Goal: Task Accomplishment & Management: Use online tool/utility

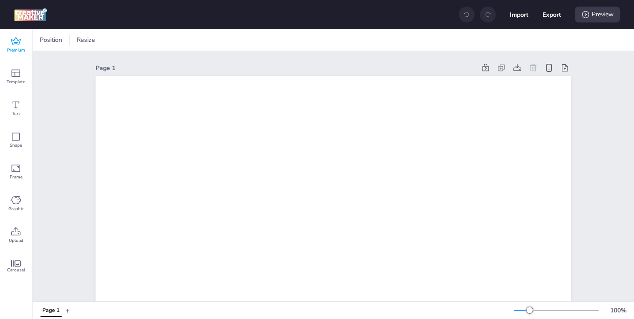
click at [18, 46] on icon at bounding box center [16, 41] width 11 height 11
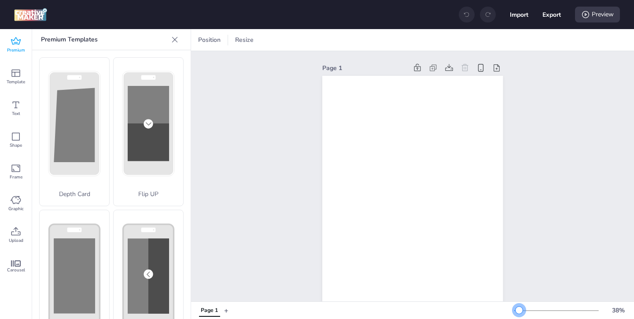
drag, startPoint x: 527, startPoint y: 307, endPoint x: 516, endPoint y: 309, distance: 10.7
click at [516, 309] on div at bounding box center [518, 309] width 7 height 7
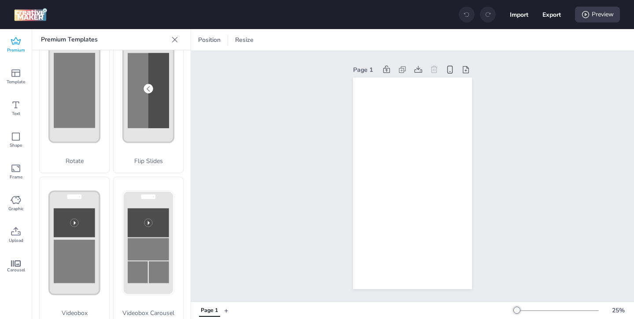
scroll to position [261, 0]
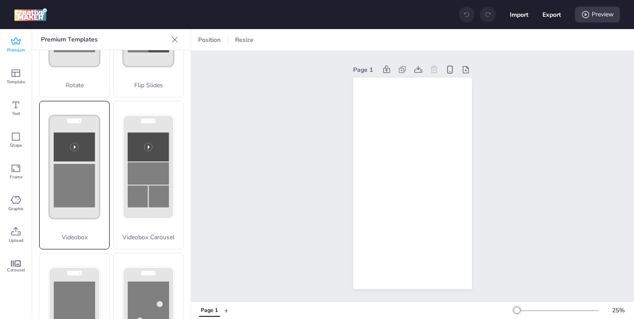
click at [89, 173] on rect at bounding box center [74, 186] width 41 height 44
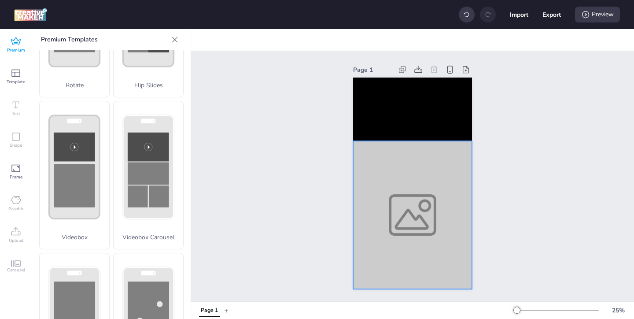
click at [369, 198] on div at bounding box center [412, 215] width 119 height 148
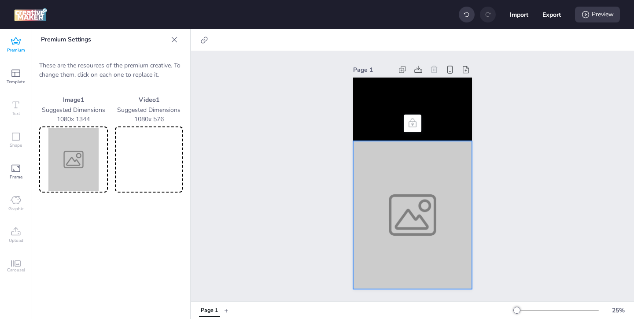
click at [98, 165] on img at bounding box center [73, 159] width 65 height 62
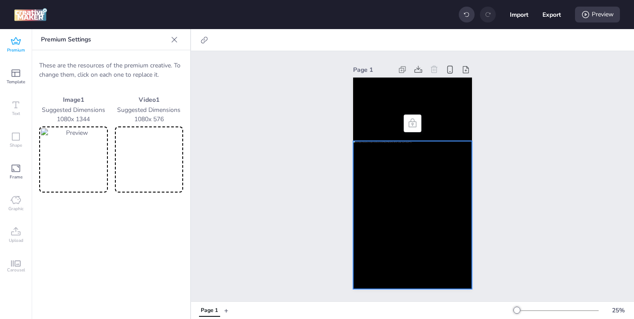
click at [172, 152] on video at bounding box center [149, 159] width 65 height 62
click at [373, 100] on video at bounding box center [412, 108] width 119 height 63
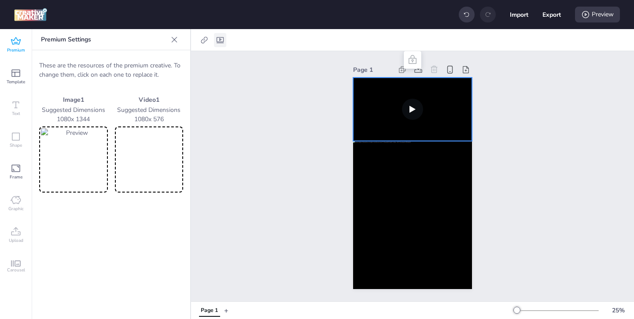
click at [222, 41] on icon at bounding box center [220, 40] width 9 height 9
select select "contain"
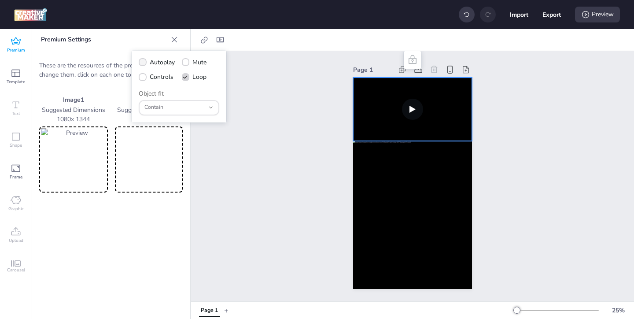
click at [154, 62] on span "Autoplay" at bounding box center [162, 62] width 25 height 9
click at [144, 63] on input "Autoplay" at bounding box center [141, 66] width 6 height 6
checkbox input "true"
click at [147, 77] on label "Controls" at bounding box center [156, 76] width 41 height 15
click at [144, 77] on input "Controls" at bounding box center [141, 80] width 6 height 6
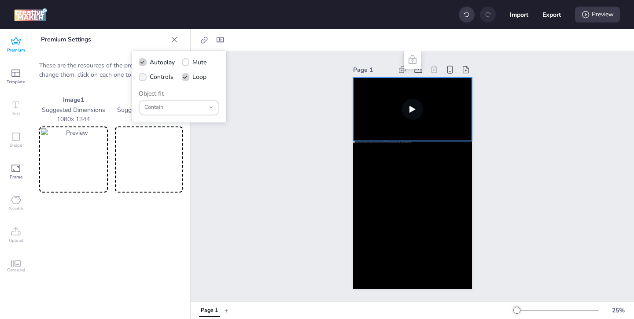
checkbox input "true"
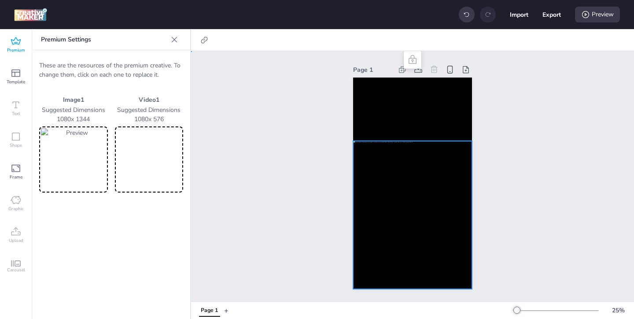
click at [374, 181] on div at bounding box center [412, 215] width 119 height 148
click at [203, 39] on icon at bounding box center [204, 40] width 9 height 9
click at [148, 62] on span "Activate hyperlink" at bounding box center [147, 62] width 49 height 9
click at [117, 63] on input "Activate hyperlink" at bounding box center [114, 66] width 6 height 6
checkbox input "true"
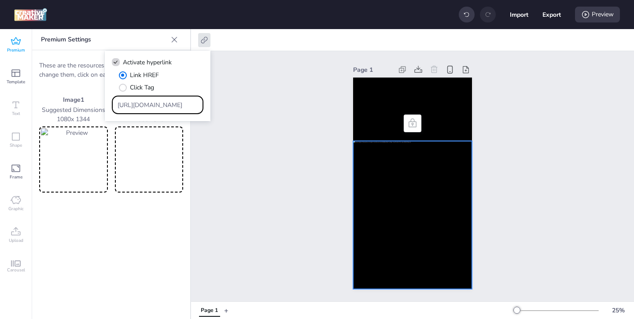
drag, startPoint x: 172, startPoint y: 108, endPoint x: 144, endPoint y: 78, distance: 40.2
click at [149, 83] on div "Link HREF Click Tag [URL][DOMAIN_NAME]" at bounding box center [158, 92] width 92 height 44
paste input "[DOMAIN_NAME][URL][PERSON_NAME][PERSON_NAME]"
type input "[URL][DOMAIN_NAME][PERSON_NAME][PERSON_NAME]"
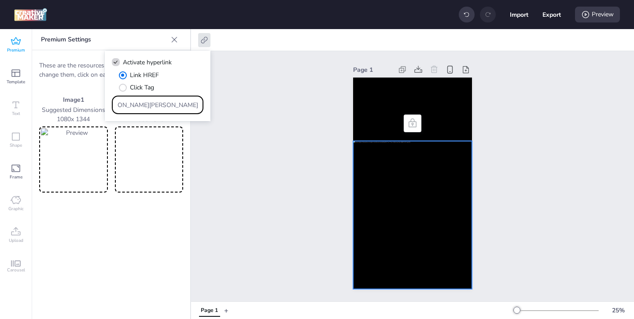
click at [195, 163] on div "Page 1" at bounding box center [412, 176] width 443 height 250
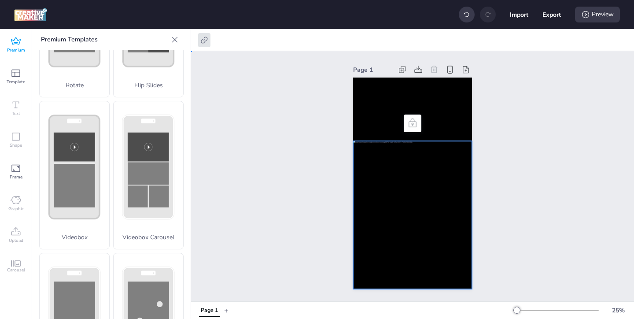
click at [374, 218] on div at bounding box center [412, 215] width 119 height 148
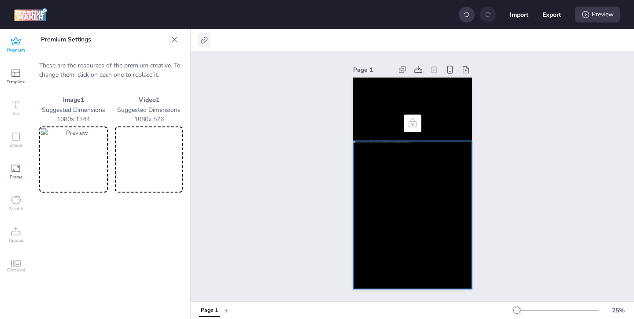
click at [203, 43] on icon at bounding box center [204, 40] width 9 height 9
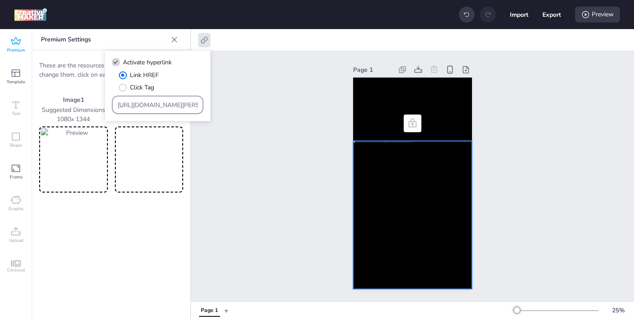
drag, startPoint x: 116, startPoint y: 104, endPoint x: 345, endPoint y: 167, distance: 237.8
click at [321, 160] on body "Import Export Preview Premium Template Text Shape Frame Graphic Upload Carousel…" at bounding box center [317, 159] width 634 height 319
drag, startPoint x: 117, startPoint y: 106, endPoint x: 355, endPoint y: 165, distance: 245.2
click at [355, 165] on body "Import Export Preview Premium Template Text Shape Frame Graphic Upload Carousel…" at bounding box center [317, 159] width 634 height 319
click at [132, 109] on input "[URL][DOMAIN_NAME][PERSON_NAME][PERSON_NAME]" at bounding box center [157, 104] width 81 height 9
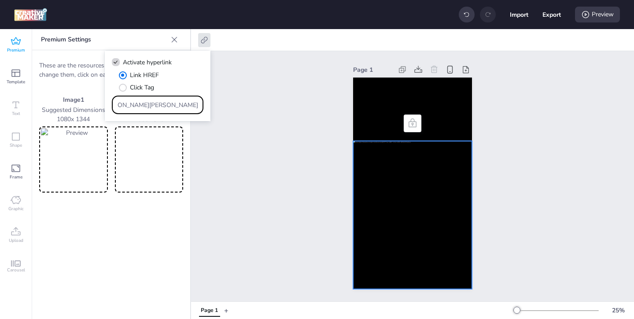
scroll to position [0, 373]
drag, startPoint x: 117, startPoint y: 105, endPoint x: 277, endPoint y: 115, distance: 160.0
click at [277, 115] on body "Import Export Preview Premium Template Text Shape Frame Graphic Upload Carousel…" at bounding box center [317, 159] width 634 height 319
paste input "[URL][DOMAIN_NAME][PERSON_NAME][PERSON_NAME]"
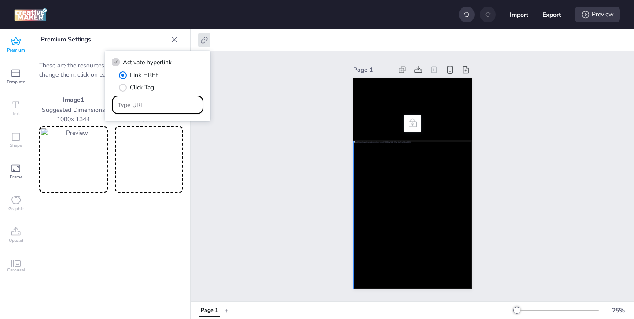
type input "[URL][DOMAIN_NAME][PERSON_NAME][PERSON_NAME]"
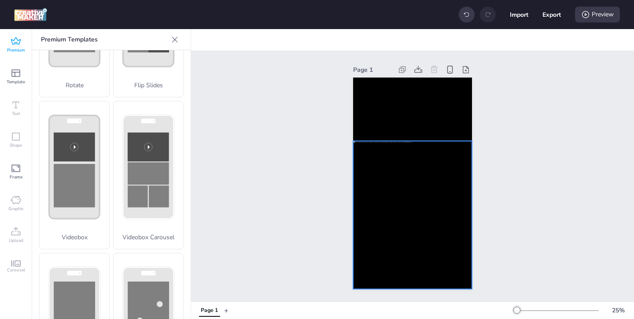
click at [436, 179] on div at bounding box center [412, 215] width 119 height 148
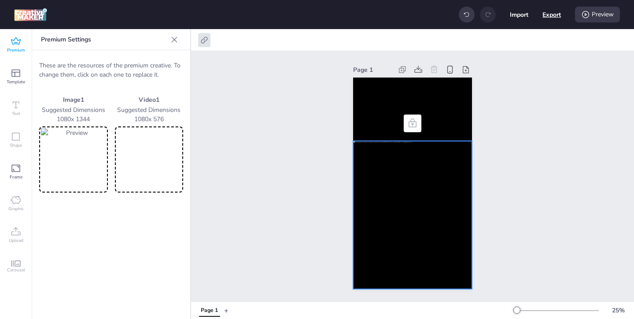
click at [553, 15] on button "Export" at bounding box center [551, 14] width 18 height 18
select select "html"
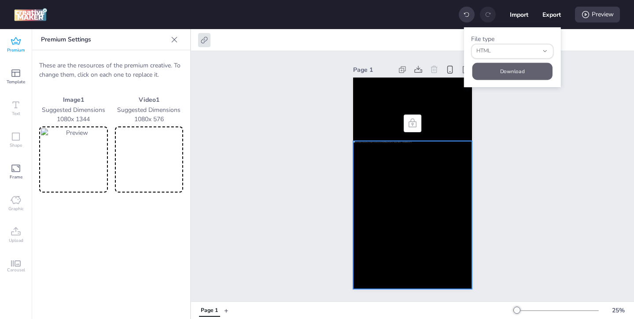
click at [520, 67] on button "Download" at bounding box center [512, 70] width 80 height 17
